Goal: Information Seeking & Learning: Learn about a topic

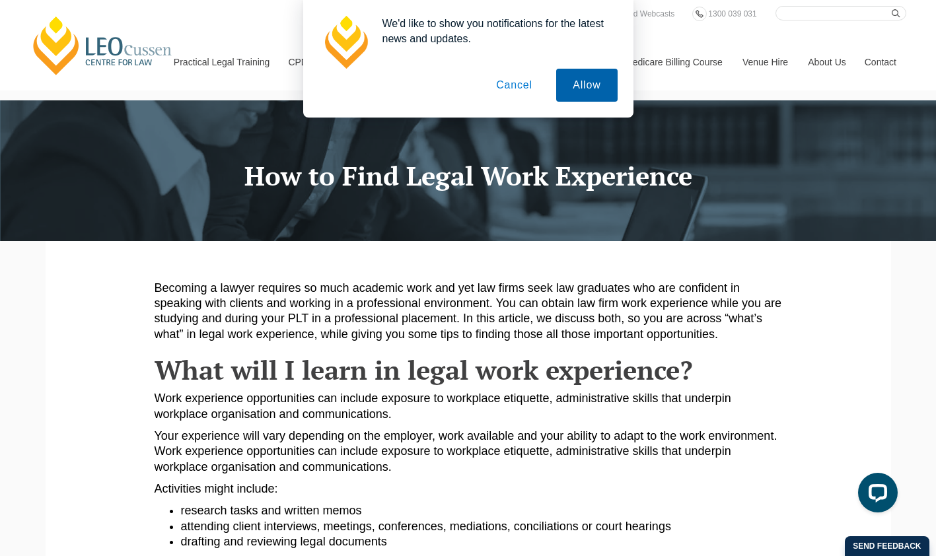
click at [594, 95] on button "Allow" at bounding box center [586, 85] width 61 height 33
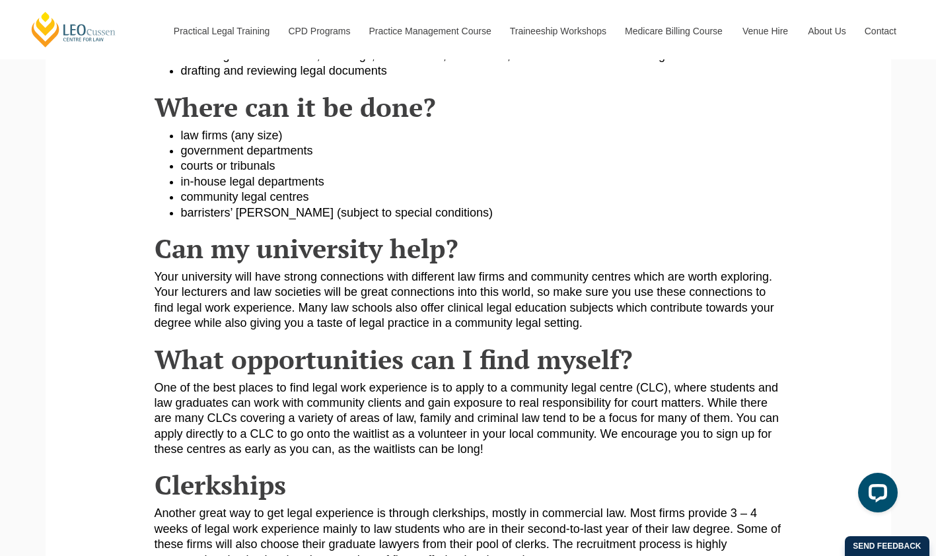
scroll to position [396, 0]
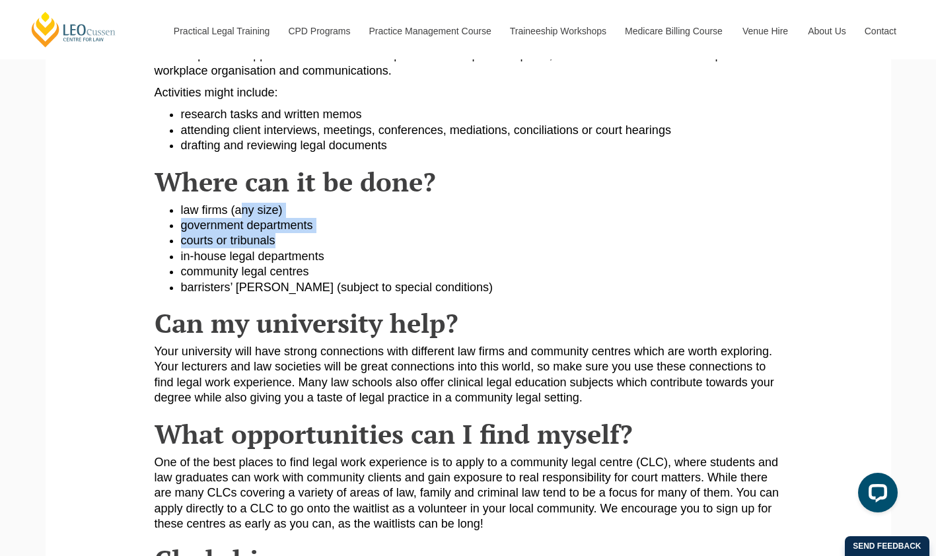
drag, startPoint x: 244, startPoint y: 208, endPoint x: 289, endPoint y: 245, distance: 58.2
click at [289, 245] on ul "law firms (any size) government departments courts or tribunals in-house legal …" at bounding box center [468, 249] width 627 height 92
drag, startPoint x: 289, startPoint y: 245, endPoint x: 247, endPoint y: 234, distance: 43.1
click at [247, 233] on li "government departments" at bounding box center [481, 225] width 601 height 15
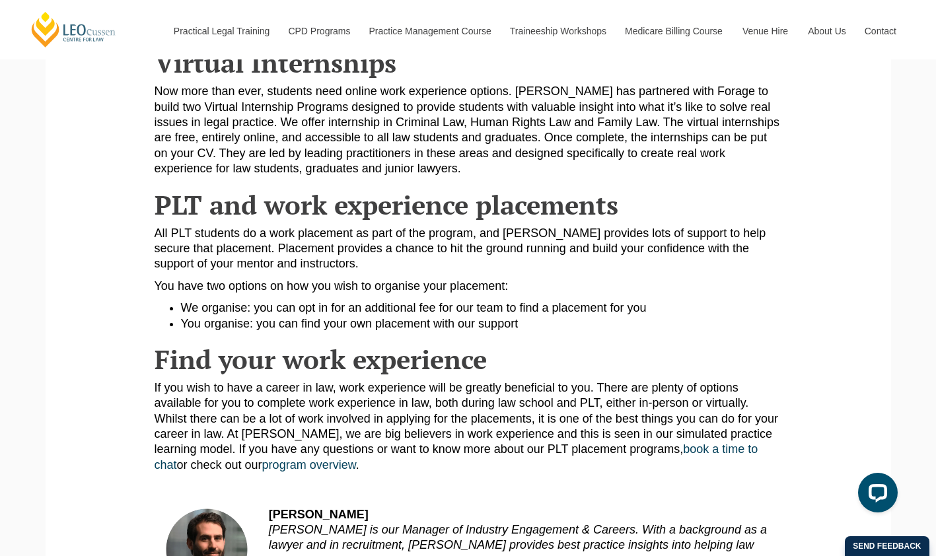
scroll to position [1189, 0]
